Goal: Information Seeking & Learning: Learn about a topic

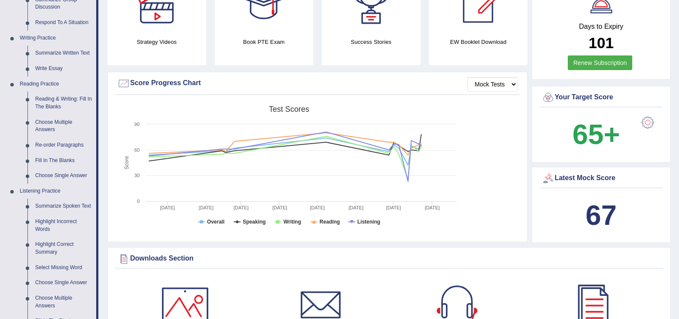
scroll to position [235, 0]
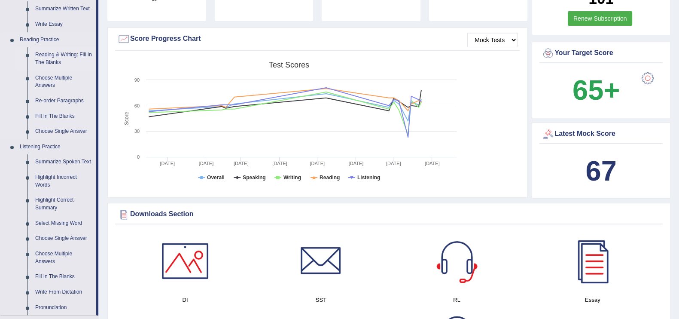
click at [54, 55] on link "Reading & Writing: Fill In The Blanks" at bounding box center [63, 58] width 65 height 23
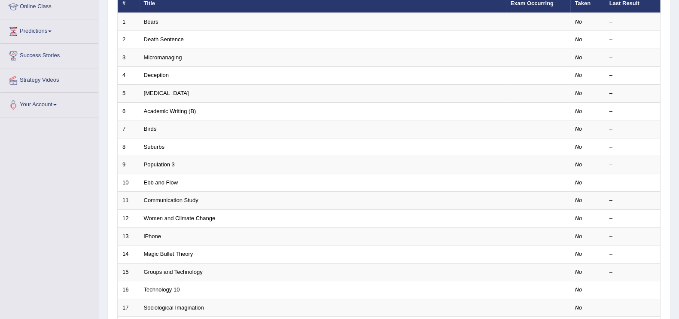
scroll to position [248, 0]
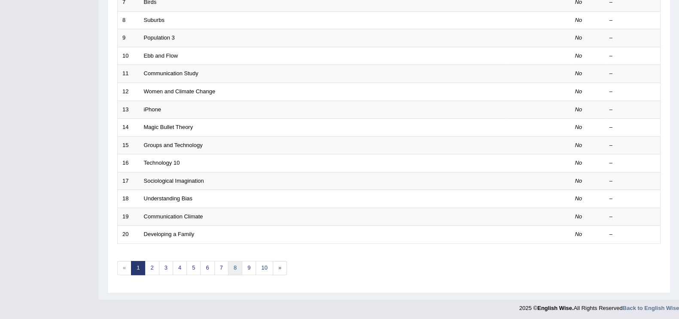
click at [238, 266] on link "8" at bounding box center [235, 268] width 14 height 14
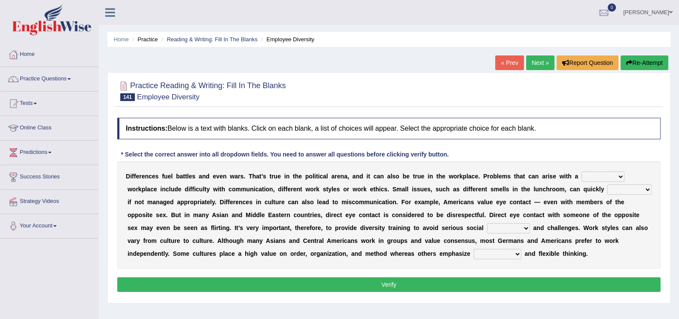
click at [619, 173] on select "traverse diverse disperse perverse" at bounding box center [603, 176] width 43 height 10
click at [619, 177] on select "traverse diverse disperse perverse" at bounding box center [603, 176] width 43 height 10
select select "diverse"
click at [582, 171] on select "traverse diverse disperse perverse" at bounding box center [603, 176] width 43 height 10
click at [607, 195] on select "particulate escalate formulate extrapolate" at bounding box center [629, 189] width 44 height 10
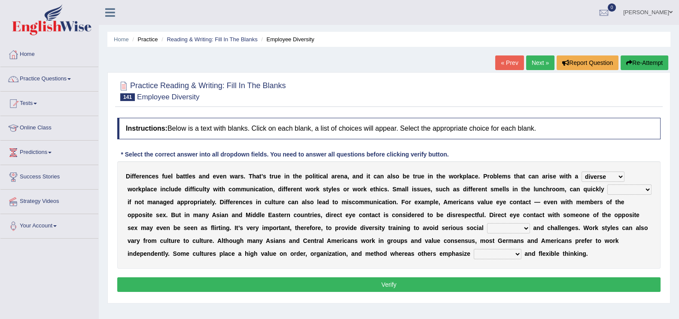
select select "particulate"
click at [607, 195] on select "particulate escalate formulate extrapolate" at bounding box center [629, 189] width 44 height 10
click at [530, 226] on select "chapters moisture gaffes gaits" at bounding box center [508, 228] width 43 height 10
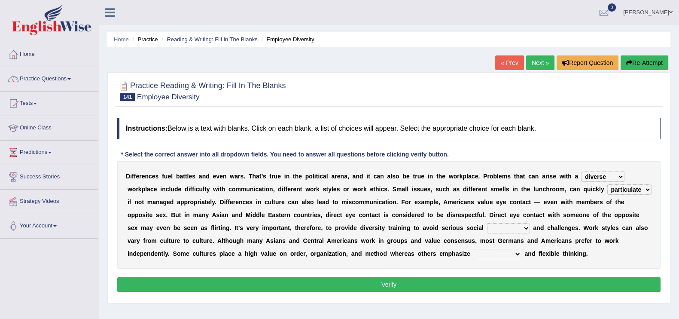
select select "gaffes"
click at [515, 223] on select "chapters moisture gaffes gaits" at bounding box center [508, 228] width 43 height 10
click at [513, 253] on select "radioactivity uncertainty seasonality spontaneity" at bounding box center [498, 254] width 48 height 10
select select "uncertainty"
click at [474, 249] on select "radioactivity uncertainty seasonality spontaneity" at bounding box center [498, 254] width 48 height 10
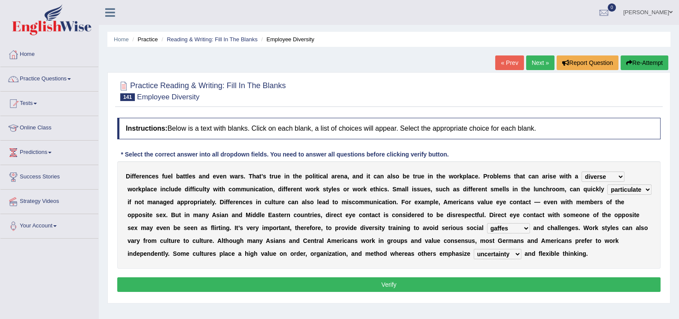
click at [338, 283] on button "Verify" at bounding box center [388, 284] width 543 height 15
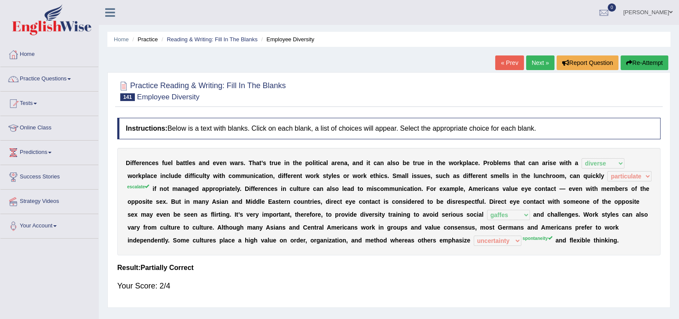
click at [534, 64] on link "Next »" at bounding box center [540, 62] width 28 height 15
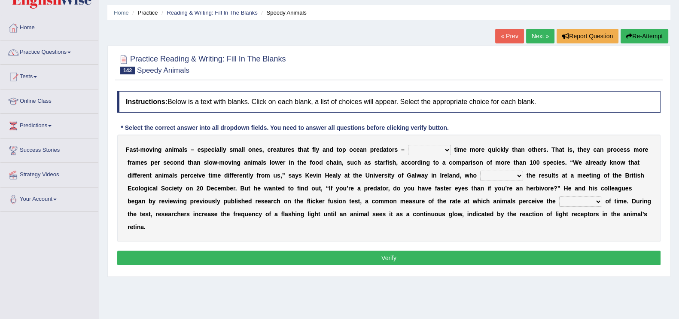
click at [431, 153] on select "deceive perceive conceive receive" at bounding box center [429, 150] width 43 height 10
select select "receive"
click at [408, 145] on select "deceive perceive conceive receive" at bounding box center [429, 150] width 43 height 10
click at [501, 171] on select "absented presented resented assented" at bounding box center [501, 176] width 43 height 10
select select "presented"
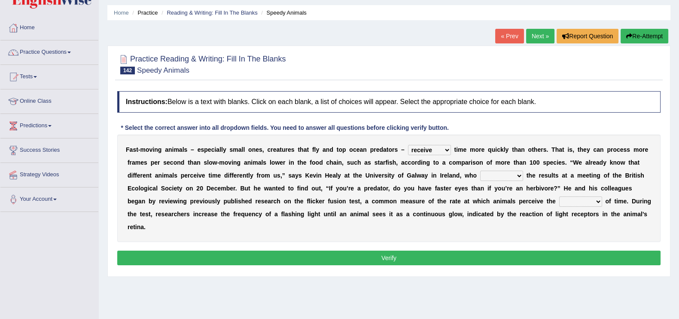
click at [480, 171] on select "absented presented resented assented" at bounding box center [501, 176] width 43 height 10
click at [578, 201] on select "passage massage message paragraph" at bounding box center [580, 201] width 43 height 10
select select "passage"
click at [559, 196] on select "passage massage message paragraph" at bounding box center [580, 201] width 43 height 10
click at [592, 199] on select "passage massage message paragraph" at bounding box center [580, 201] width 43 height 10
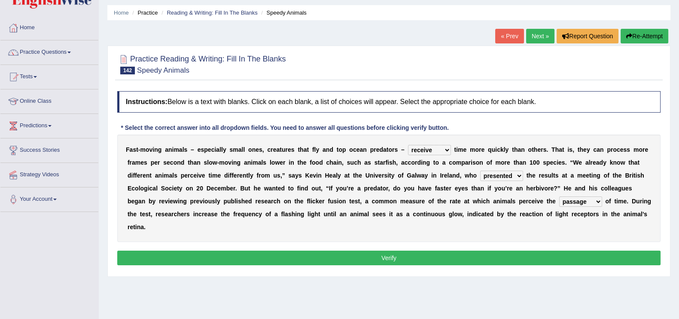
click at [592, 199] on select "passage massage message paragraph" at bounding box center [580, 201] width 43 height 10
click at [563, 257] on button "Verify" at bounding box center [388, 257] width 543 height 15
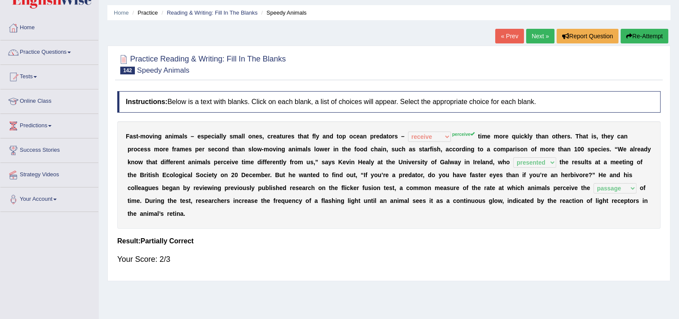
click at [539, 35] on link "Next »" at bounding box center [540, 36] width 28 height 15
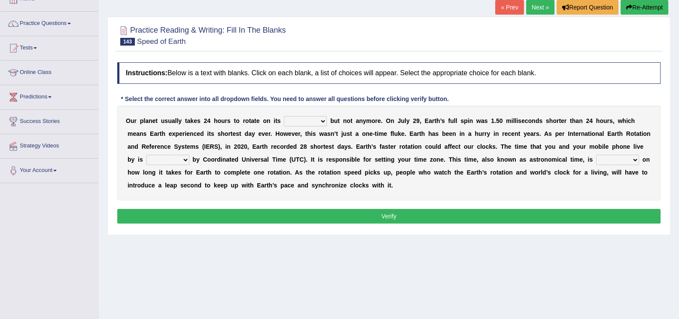
scroll to position [55, 0]
click at [322, 119] on select "axis sundial core surface" at bounding box center [305, 121] width 43 height 10
select select "axis"
click at [284, 116] on select "axis sundial core surface" at bounding box center [305, 121] width 43 height 10
click at [183, 160] on select "delegated addicted dictated rotated" at bounding box center [167, 160] width 43 height 10
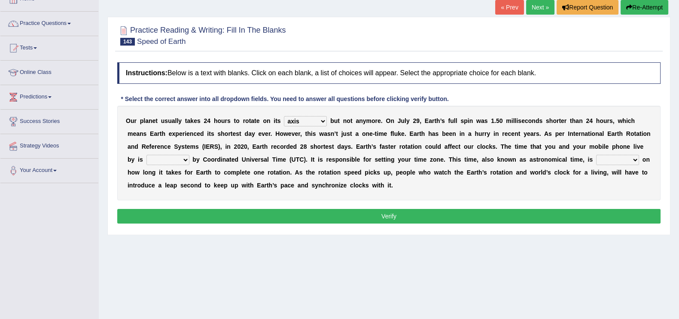
select select "delegated"
click at [146, 155] on select "delegated addicted dictated rotated" at bounding box center [167, 160] width 43 height 10
click at [633, 158] on select "dependent focused born available" at bounding box center [617, 160] width 43 height 10
select select "dependent"
click at [596, 155] on select "dependent focused born available" at bounding box center [617, 160] width 43 height 10
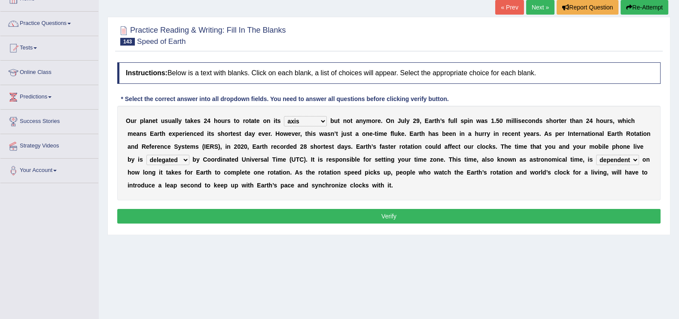
click at [445, 213] on button "Verify" at bounding box center [388, 216] width 543 height 15
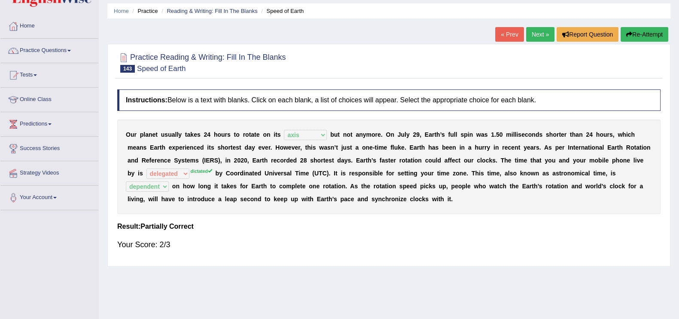
scroll to position [27, 0]
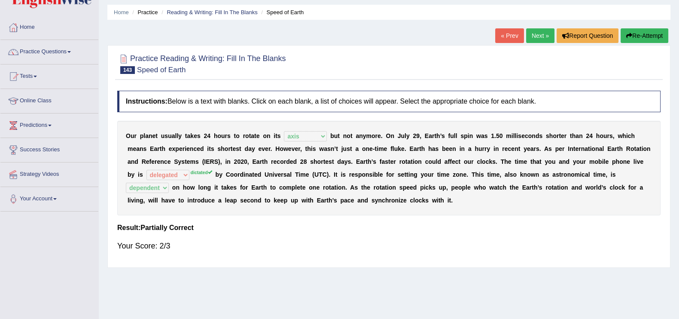
click at [544, 38] on link "Next »" at bounding box center [540, 35] width 28 height 15
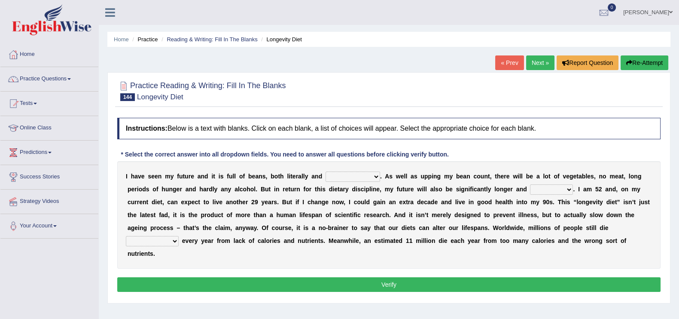
select select "metaphorically"
click at [326, 171] on select "significantly intriguingly mentally metaphorically" at bounding box center [353, 176] width 55 height 10
click at [562, 191] on select "ghastlier sightlier sprightlier meltier" at bounding box center [551, 189] width 43 height 10
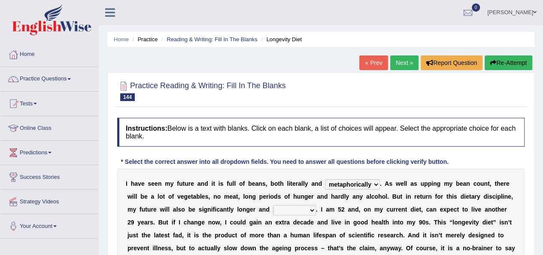
drag, startPoint x: 672, startPoint y: 1, endPoint x: 370, endPoint y: 95, distance: 315.9
click at [370, 95] on div at bounding box center [321, 90] width 408 height 26
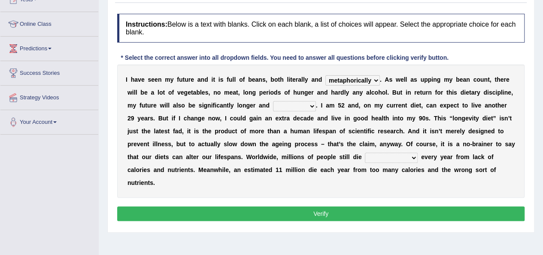
scroll to position [116, 0]
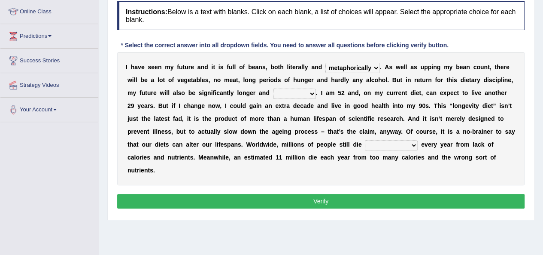
click at [313, 92] on select "ghastlier sightlier sprightlier meltier" at bounding box center [294, 93] width 43 height 10
select select "sightlier"
click at [273, 88] on select "ghastlier sightlier sprightlier meltier" at bounding box center [294, 93] width 43 height 10
click at [411, 140] on select "prematurely precisely professionally presumably" at bounding box center [391, 145] width 53 height 10
select select "prematurely"
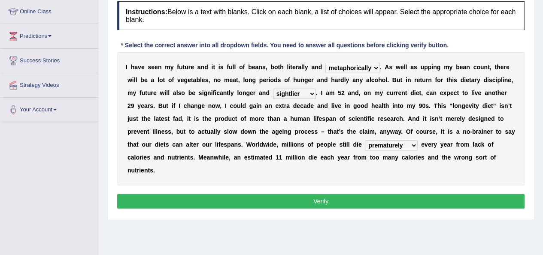
click at [365, 140] on select "prematurely precisely professionally presumably" at bounding box center [391, 145] width 53 height 10
click at [376, 202] on button "Verify" at bounding box center [321, 201] width 408 height 15
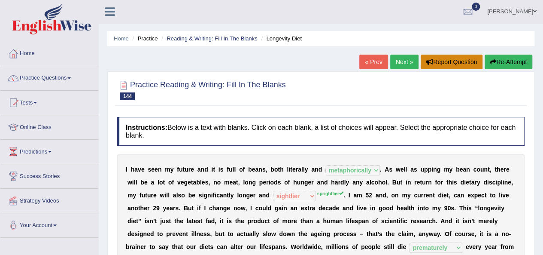
scroll to position [0, 0]
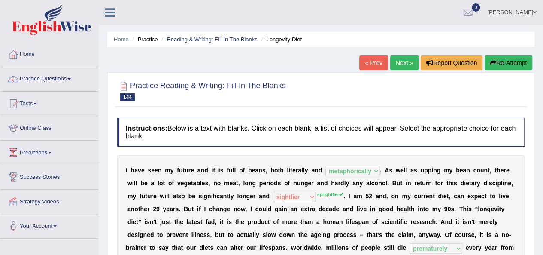
click at [402, 64] on link "Next »" at bounding box center [404, 62] width 28 height 15
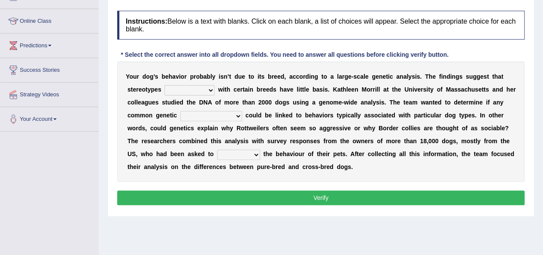
select select "associated"
click at [165, 85] on select "associated appreciated dissociated indoctrinated" at bounding box center [190, 90] width 50 height 10
click at [233, 112] on select "satisfactions accommodations variations adjudications" at bounding box center [211, 116] width 62 height 10
select select "variations"
click at [180, 111] on select "satisfactions accommodations variations adjudications" at bounding box center [211, 116] width 62 height 10
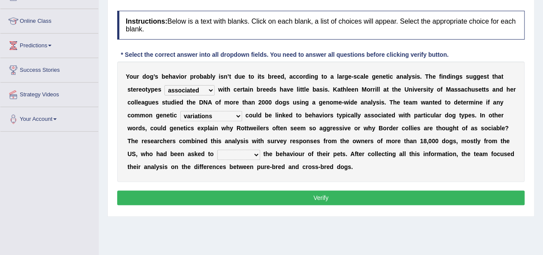
click at [259, 151] on div "Y o u r d o g ’ s b e h a v i o r p r o b a b l y i s n ’ t d u e t o i t s b r…" at bounding box center [321, 121] width 408 height 120
click at [251, 154] on select "entail detail retail curtail" at bounding box center [238, 154] width 43 height 10
select select "detail"
click at [217, 149] on select "entail detail retail curtail" at bounding box center [238, 154] width 43 height 10
click at [255, 196] on button "Verify" at bounding box center [321, 197] width 408 height 15
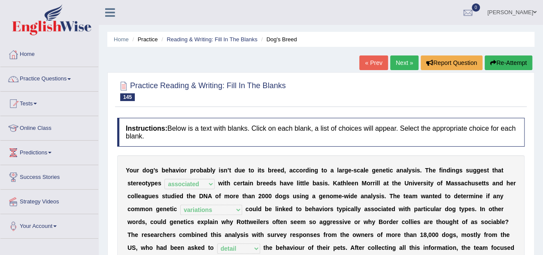
click at [399, 66] on link "Next »" at bounding box center [404, 62] width 28 height 15
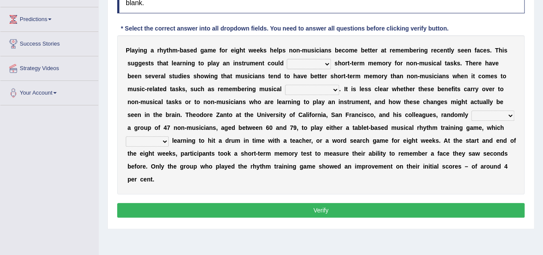
select select "improve"
click at [287, 59] on select "improve disapprove approve deprove" at bounding box center [309, 64] width 44 height 10
click at [308, 90] on select "consequences prescience sequences existences" at bounding box center [312, 90] width 54 height 10
select select "sequences"
click at [285, 85] on select "consequences prescience sequences existences" at bounding box center [312, 90] width 54 height 10
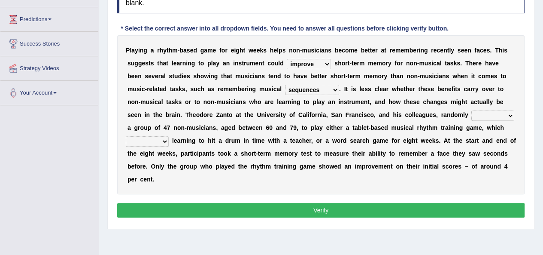
click at [484, 111] on select "assigned resigned designed cosigned" at bounding box center [493, 115] width 43 height 10
select select "assigned"
click at [472, 110] on select "assigned resigned designed cosigned" at bounding box center [493, 115] width 43 height 10
click at [152, 140] on select "formulates regulates saturates emulates" at bounding box center [147, 141] width 43 height 10
select select "regulates"
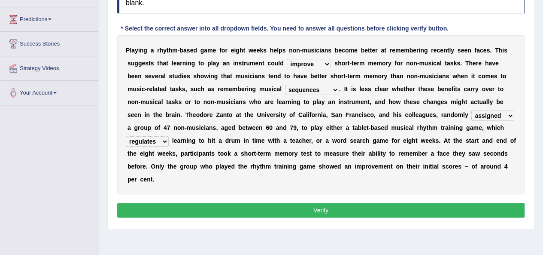
click at [126, 136] on select "formulates regulates saturates emulates" at bounding box center [147, 141] width 43 height 10
click at [209, 210] on button "Verify" at bounding box center [321, 210] width 408 height 15
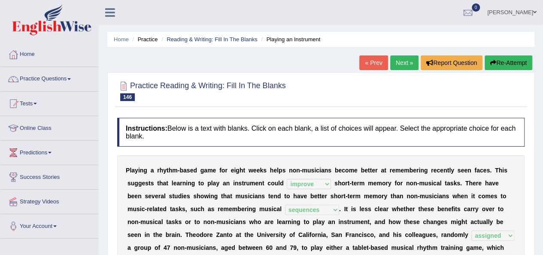
click at [412, 68] on link "Next »" at bounding box center [404, 62] width 28 height 15
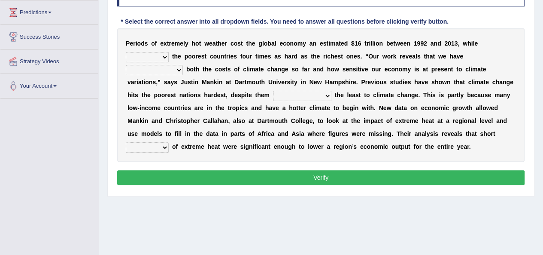
select select "hitting"
click at [126, 52] on select "defeated hitting hit defeating" at bounding box center [147, 57] width 43 height 10
click at [165, 66] on select "underutilized underpinned underestimated underexposed" at bounding box center [154, 70] width 57 height 10
select select "underestimated"
click at [126, 65] on select "underutilized underpinned underestimated underexposed" at bounding box center [154, 70] width 57 height 10
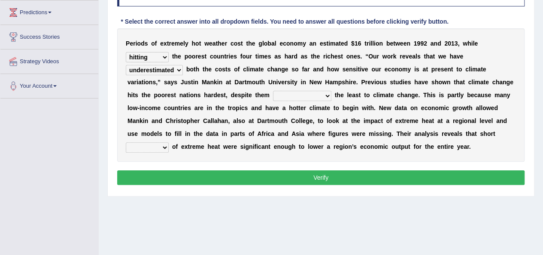
click at [312, 96] on select "contributing permeating computing accommodating" at bounding box center [302, 96] width 58 height 10
select select "contributing"
click at [273, 91] on select "contributing permeating computing accommodating" at bounding box center [302, 96] width 58 height 10
click at [161, 146] on select "spells effects lacks qualities" at bounding box center [147, 147] width 43 height 10
select select "effects"
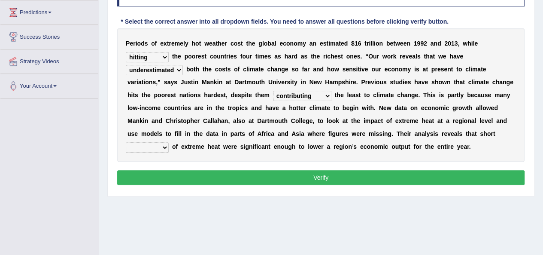
click at [126, 142] on select "spells effects lacks qualities" at bounding box center [147, 147] width 43 height 10
click at [426, 168] on div "Instructions: Below is a text with blanks. Click on each blank, a list of choic…" at bounding box center [321, 82] width 412 height 218
click at [424, 172] on button "Verify" at bounding box center [321, 177] width 408 height 15
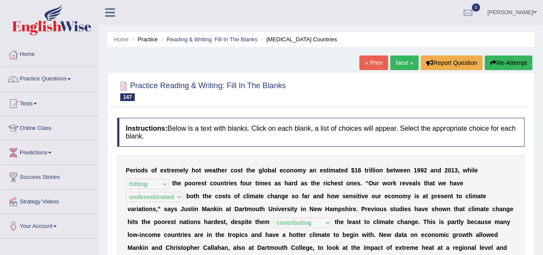
click at [407, 67] on link "Next »" at bounding box center [404, 62] width 28 height 15
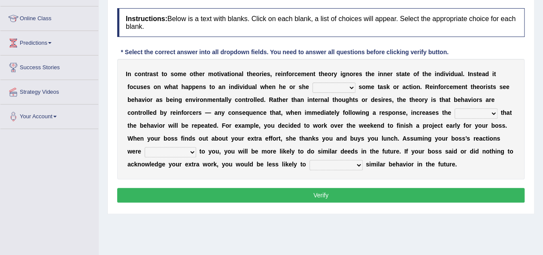
scroll to position [110, 0]
select select "performs"
click at [313, 82] on select "reforms conforms confirms performs" at bounding box center [334, 87] width 43 height 10
click at [490, 110] on select "tendency potency probability capability" at bounding box center [476, 113] width 43 height 10
select select "probability"
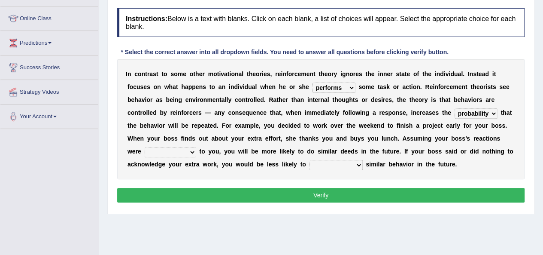
click at [455, 108] on select "tendency potency probability capability" at bounding box center [476, 113] width 43 height 10
click at [190, 152] on select "comparable favorable reliable incomparable" at bounding box center [171, 152] width 52 height 10
select select "favorable"
click at [145, 147] on select "comparable favorable reliable incomparable" at bounding box center [171, 152] width 52 height 10
click at [177, 143] on div "I n c o n t r a s t t o s o m e o t h e r m o t i v a t i o n a l t h e o r i e…" at bounding box center [321, 119] width 408 height 120
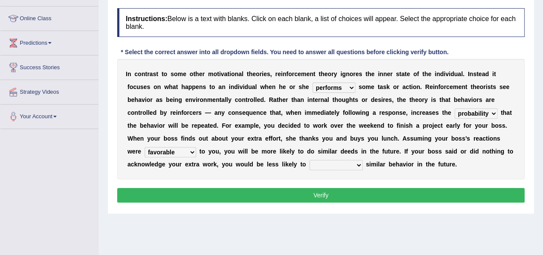
click at [182, 153] on select "comparable favorable reliable incomparable" at bounding box center [171, 152] width 52 height 10
click at [354, 165] on select "galvanize legislate commemorate demonstrate" at bounding box center [336, 165] width 53 height 10
select select "demonstrate"
click at [310, 160] on select "galvanize legislate commemorate demonstrate" at bounding box center [336, 165] width 53 height 10
click at [347, 198] on button "Verify" at bounding box center [321, 195] width 408 height 15
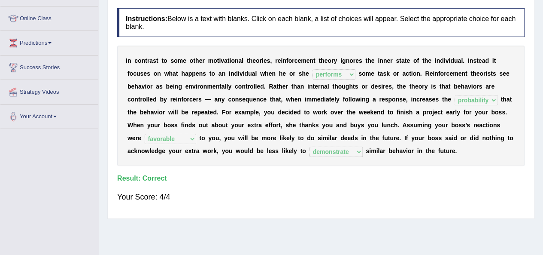
scroll to position [0, 0]
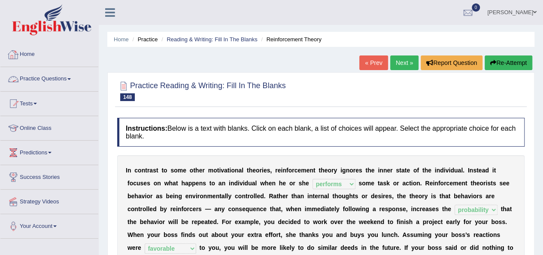
click at [52, 79] on link "Practice Questions" at bounding box center [49, 77] width 98 height 21
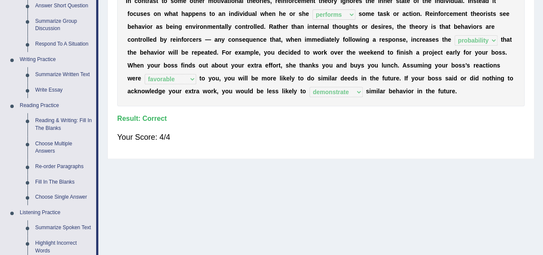
scroll to position [172, 0]
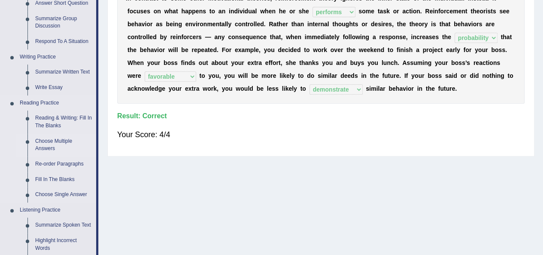
click at [50, 140] on link "Choose Multiple Answers" at bounding box center [63, 145] width 65 height 23
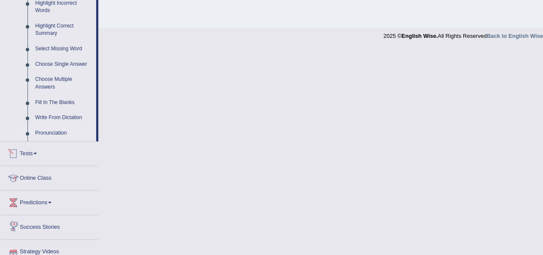
scroll to position [441, 0]
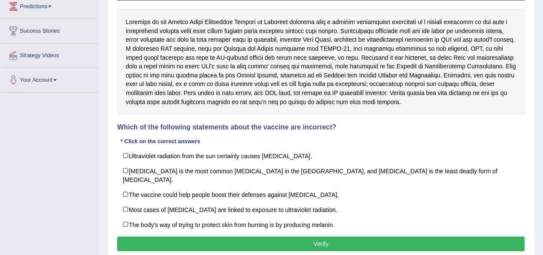
drag, startPoint x: 540, startPoint y: 0, endPoint x: 378, endPoint y: 106, distance: 193.2
click at [378, 106] on div at bounding box center [321, 62] width 408 height 106
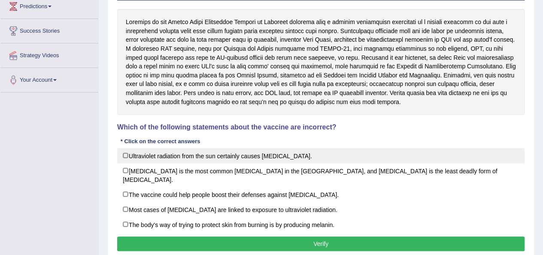
click at [129, 155] on label "Ultraviolet radiation from the sun certainly causes skin cancer." at bounding box center [321, 155] width 408 height 15
checkbox input "true"
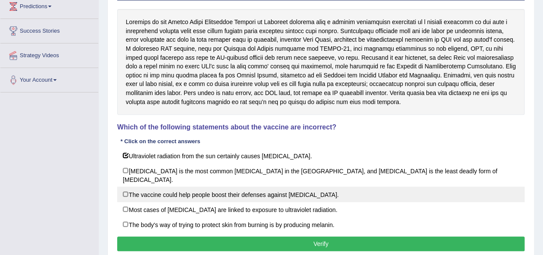
click at [127, 186] on label "The vaccine could help people boost their defenses against skin cancer." at bounding box center [321, 193] width 408 height 15
checkbox input "true"
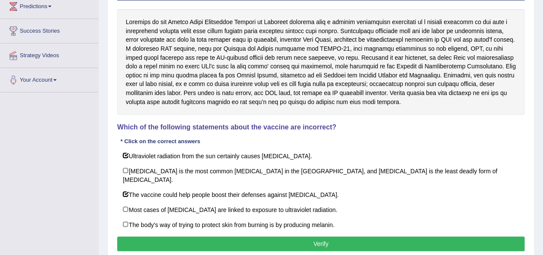
click at [246, 236] on button "Verify" at bounding box center [321, 243] width 408 height 15
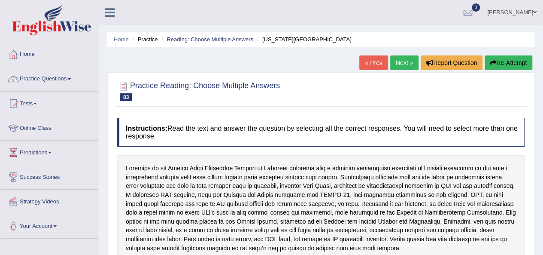
click at [405, 58] on link "Next »" at bounding box center [404, 62] width 28 height 15
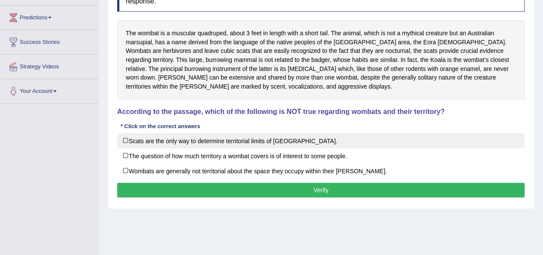
click at [143, 138] on label "Scats are the only way to determine territorial limits of [GEOGRAPHIC_DATA]." at bounding box center [321, 140] width 408 height 15
checkbox input "true"
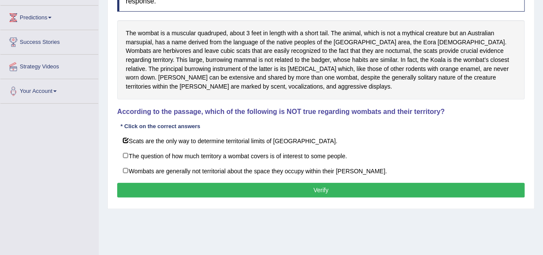
click at [176, 187] on button "Verify" at bounding box center [321, 190] width 408 height 15
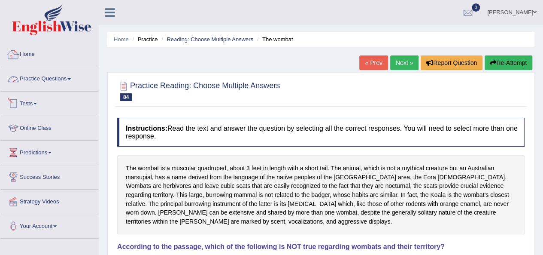
click at [51, 77] on link "Practice Questions" at bounding box center [49, 77] width 98 height 21
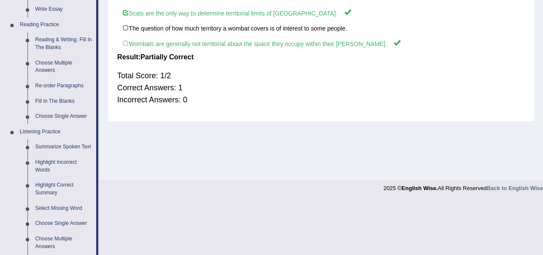
scroll to position [259, 0]
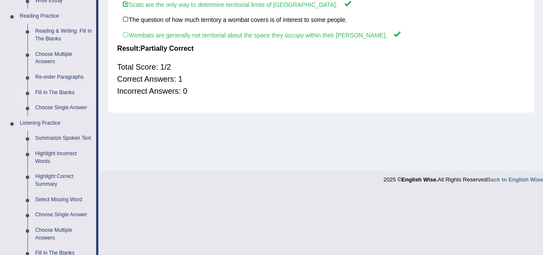
click at [63, 88] on link "Fill In The Blanks" at bounding box center [63, 92] width 65 height 15
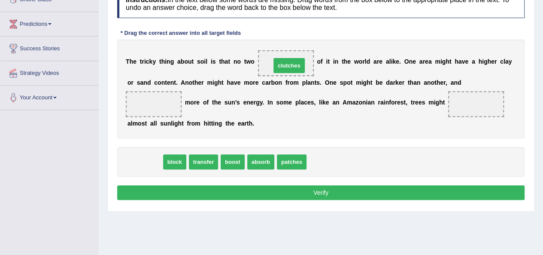
drag, startPoint x: 142, startPoint y: 167, endPoint x: 286, endPoint y: 70, distance: 173.3
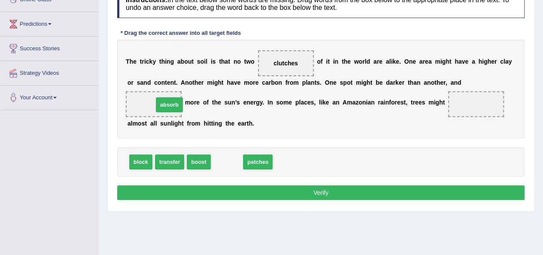
drag, startPoint x: 226, startPoint y: 161, endPoint x: 168, endPoint y: 104, distance: 81.4
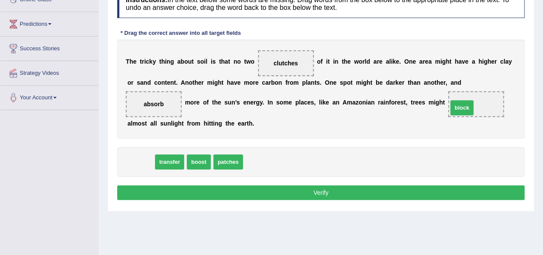
drag, startPoint x: 145, startPoint y: 157, endPoint x: 466, endPoint y: 103, distance: 325.9
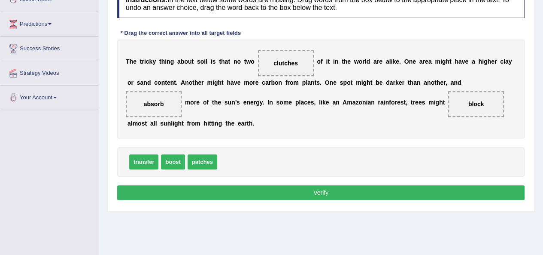
click at [357, 191] on button "Verify" at bounding box center [321, 192] width 408 height 15
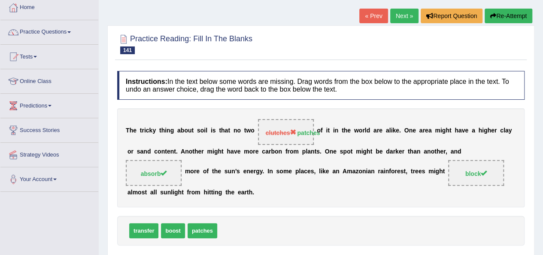
scroll to position [43, 0]
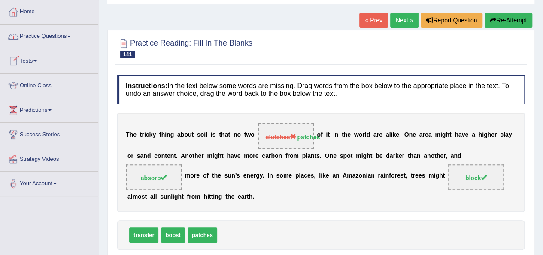
click at [412, 19] on link "Next »" at bounding box center [404, 20] width 28 height 15
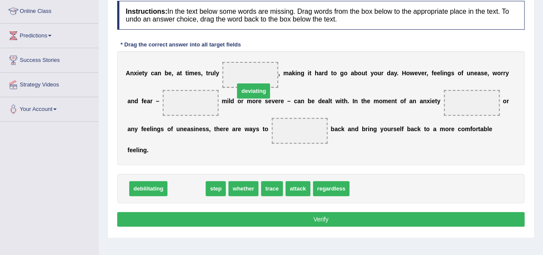
drag, startPoint x: 182, startPoint y: 175, endPoint x: 249, endPoint y: 78, distance: 118.0
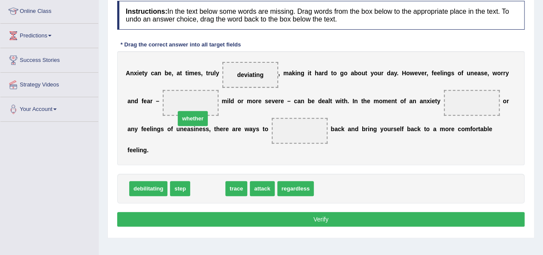
drag, startPoint x: 210, startPoint y: 171, endPoint x: 194, endPoint y: 101, distance: 71.8
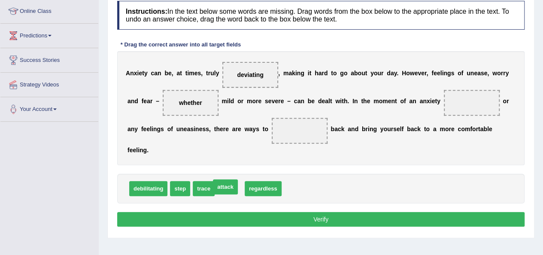
drag, startPoint x: 237, startPoint y: 171, endPoint x: 234, endPoint y: 168, distance: 4.6
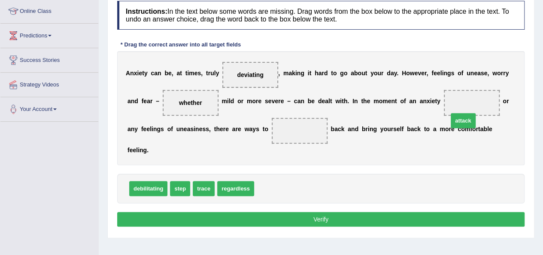
drag, startPoint x: 272, startPoint y: 176, endPoint x: 466, endPoint y: 107, distance: 206.0
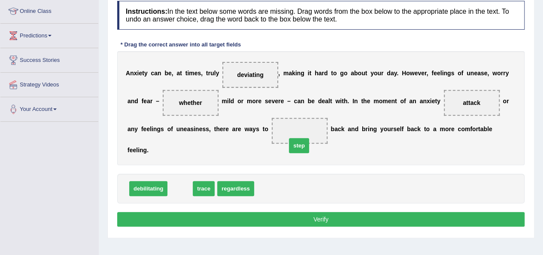
drag, startPoint x: 183, startPoint y: 178, endPoint x: 302, endPoint y: 135, distance: 126.5
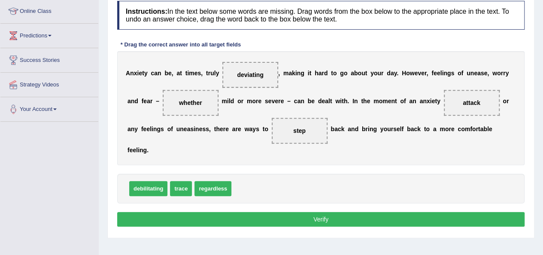
click at [316, 212] on button "Verify" at bounding box center [321, 219] width 408 height 15
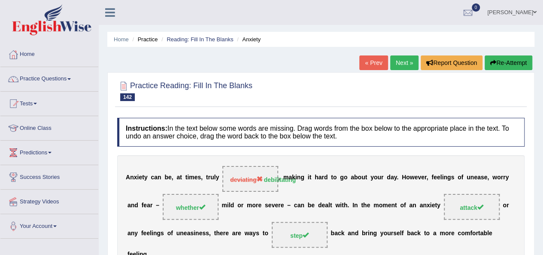
click at [408, 66] on link "Next »" at bounding box center [404, 62] width 28 height 15
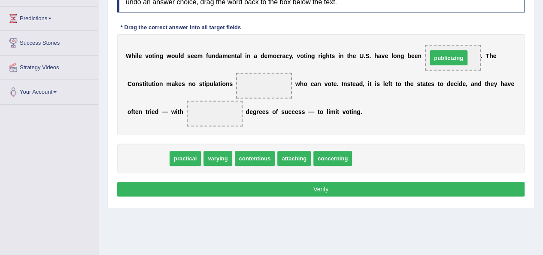
drag, startPoint x: 148, startPoint y: 161, endPoint x: 448, endPoint y: 61, distance: 317.0
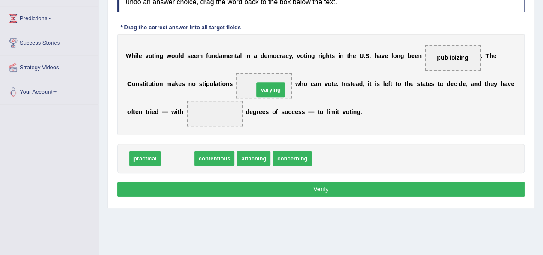
drag, startPoint x: 170, startPoint y: 162, endPoint x: 263, endPoint y: 92, distance: 116.3
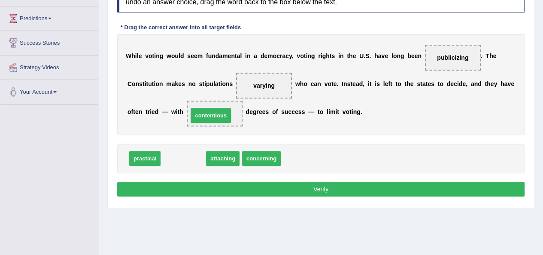
drag, startPoint x: 187, startPoint y: 155, endPoint x: 216, endPoint y: 111, distance: 52.5
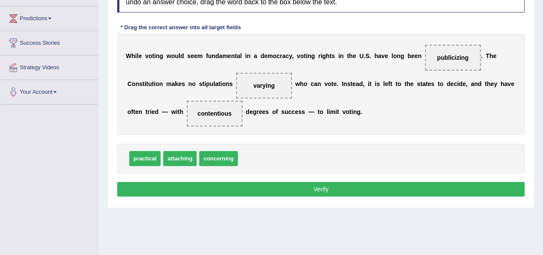
click at [287, 192] on button "Verify" at bounding box center [321, 189] width 408 height 15
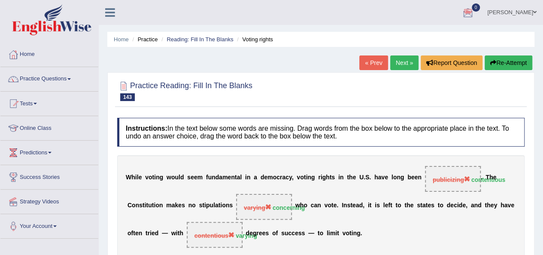
click at [411, 66] on link "Next »" at bounding box center [404, 62] width 28 height 15
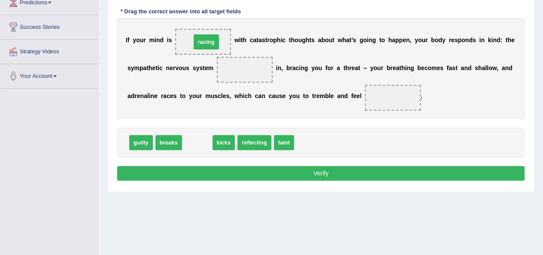
drag, startPoint x: 196, startPoint y: 139, endPoint x: 205, endPoint y: 38, distance: 101.3
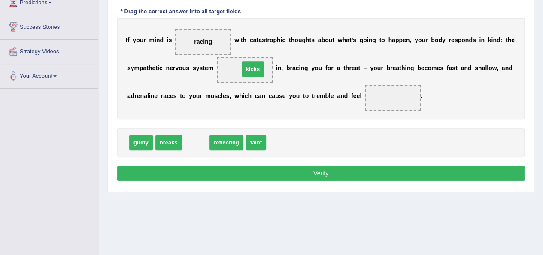
drag, startPoint x: 199, startPoint y: 143, endPoint x: 256, endPoint y: 70, distance: 92.7
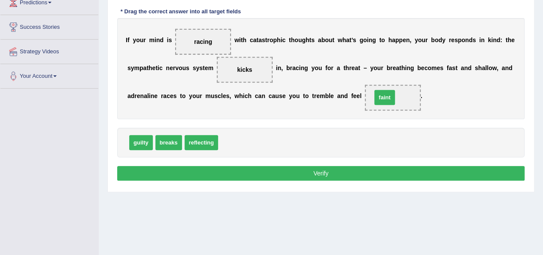
drag, startPoint x: 235, startPoint y: 139, endPoint x: 389, endPoint y: 93, distance: 160.4
click at [376, 169] on button "Verify" at bounding box center [321, 173] width 408 height 15
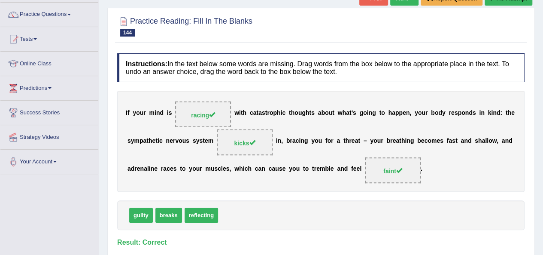
scroll to position [30, 0]
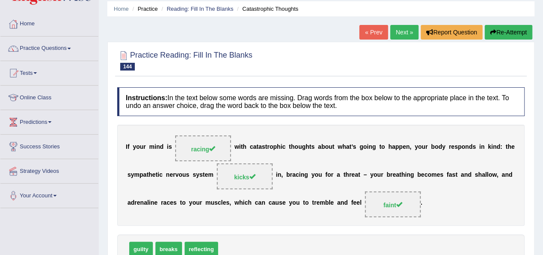
click at [393, 36] on link "Next »" at bounding box center [404, 32] width 28 height 15
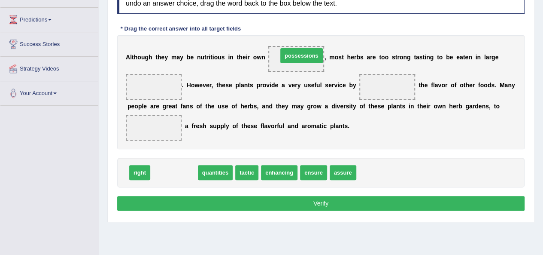
drag, startPoint x: 172, startPoint y: 172, endPoint x: 300, endPoint y: 55, distance: 173.0
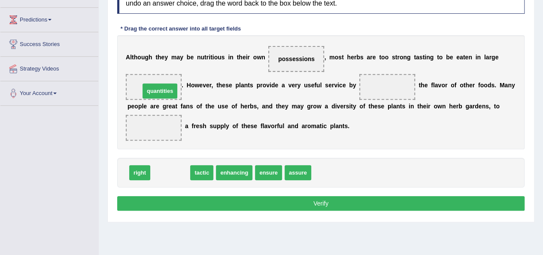
drag, startPoint x: 164, startPoint y: 174, endPoint x: 154, endPoint y: 92, distance: 82.3
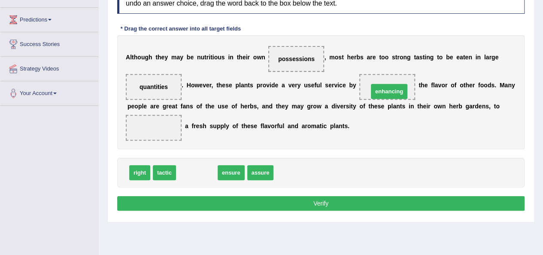
drag, startPoint x: 205, startPoint y: 171, endPoint x: 398, endPoint y: 90, distance: 209.0
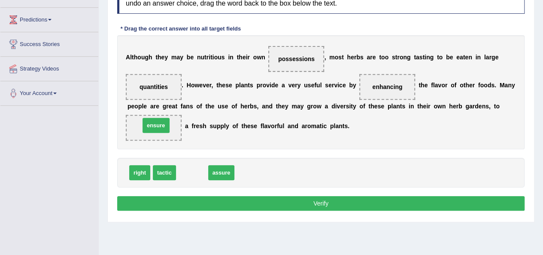
drag, startPoint x: 189, startPoint y: 174, endPoint x: 153, endPoint y: 126, distance: 59.8
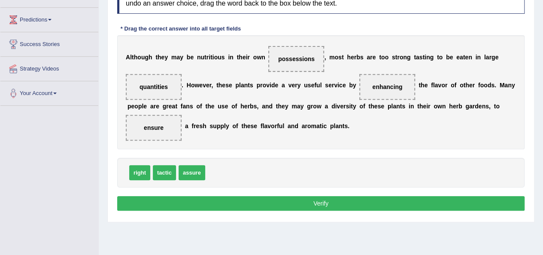
click at [325, 203] on button "Verify" at bounding box center [321, 203] width 408 height 15
